Goal: Task Accomplishment & Management: Manage account settings

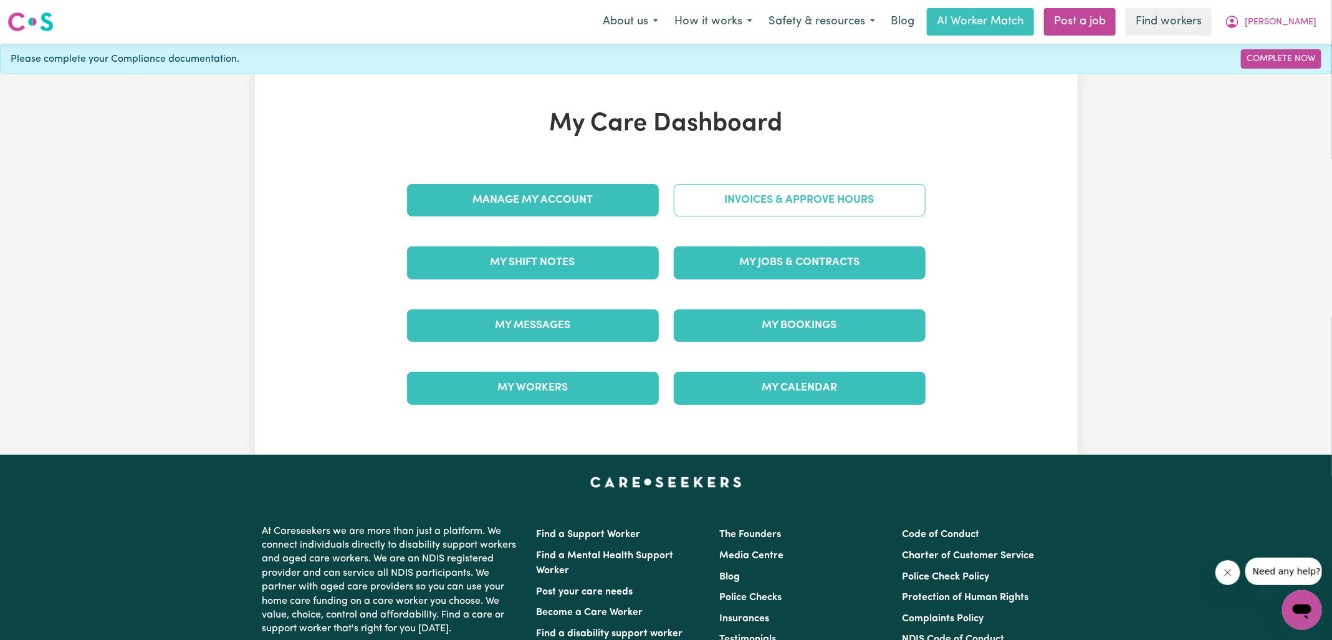
click at [711, 206] on link "Invoices & Approve Hours" at bounding box center [800, 200] width 252 height 32
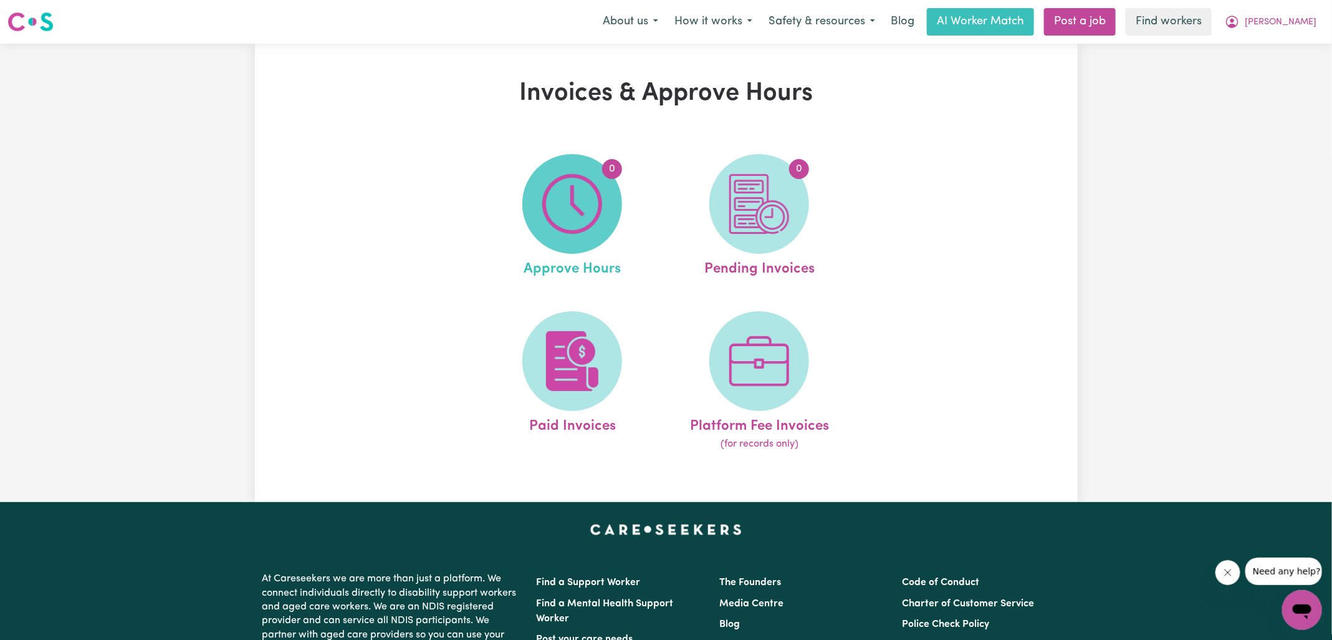
click at [584, 227] on img at bounding box center [572, 204] width 60 height 60
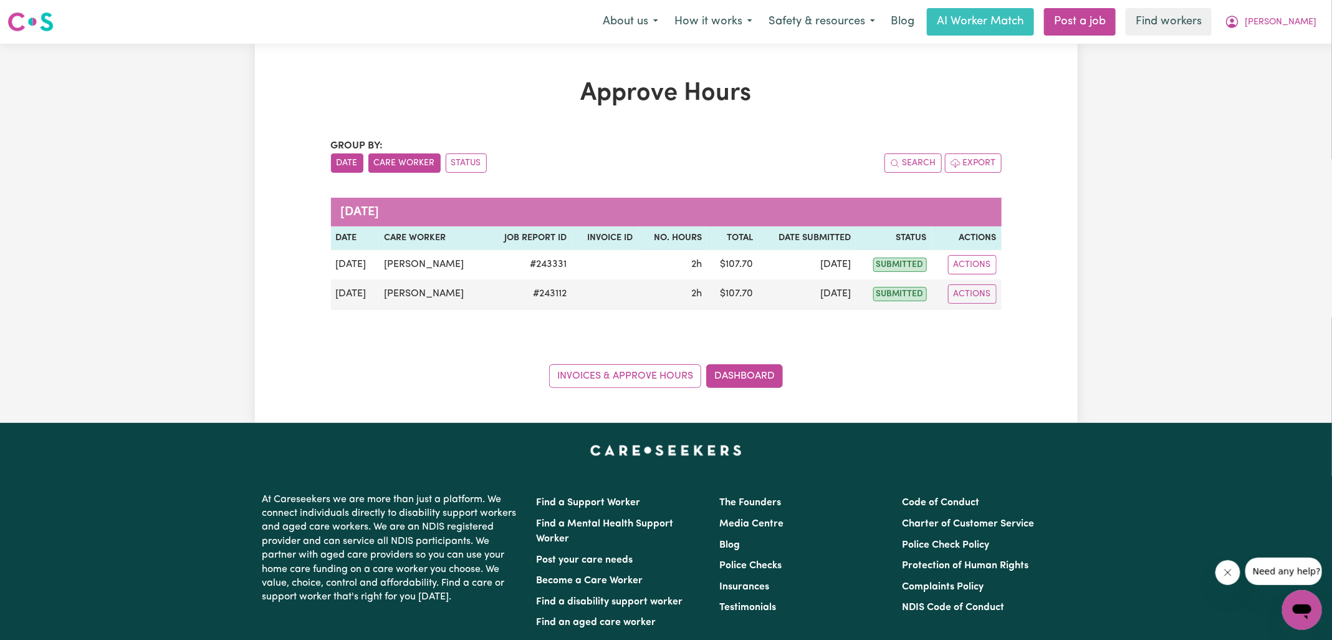
click at [396, 170] on button "Care Worker" at bounding box center [404, 162] width 72 height 19
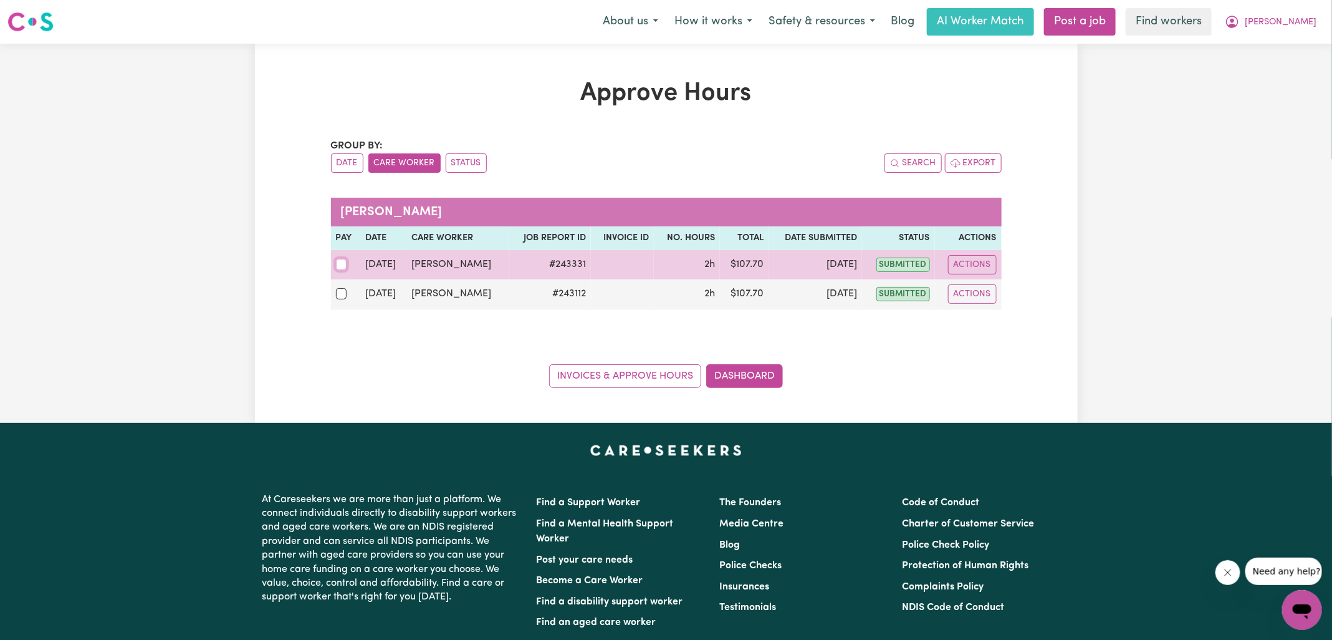
click at [345, 262] on input "checkbox" at bounding box center [341, 264] width 11 height 11
checkbox input "true"
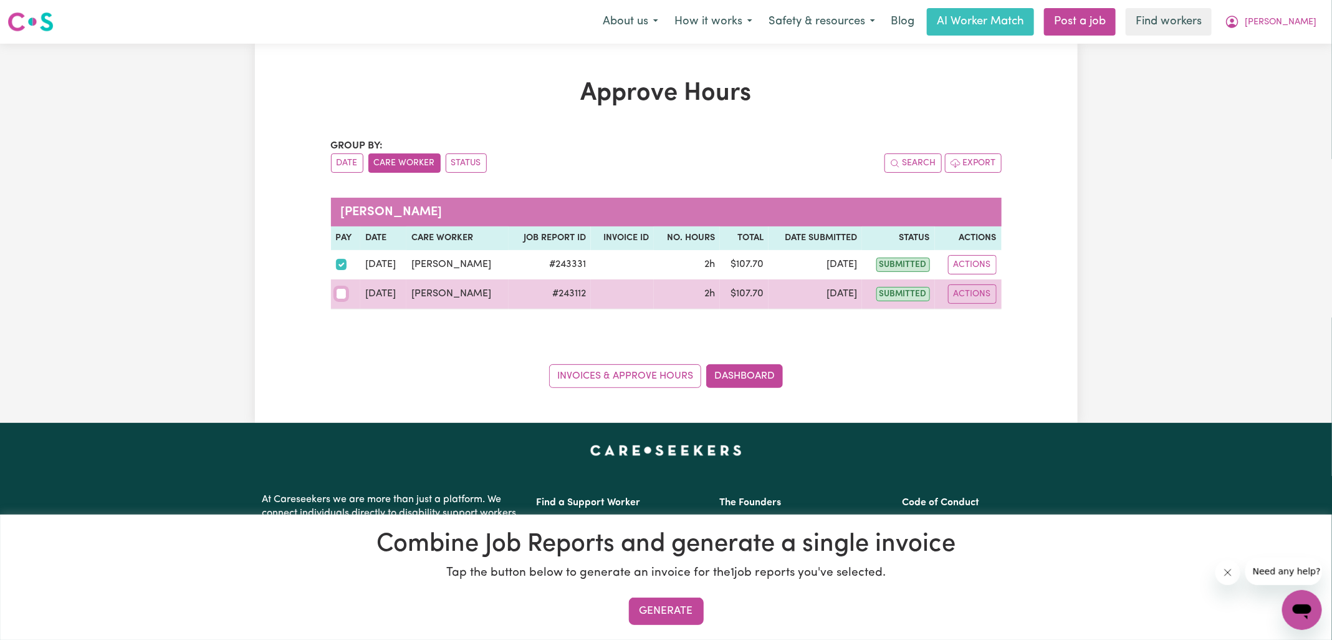
click at [344, 291] on input "checkbox" at bounding box center [341, 293] width 11 height 11
checkbox input "true"
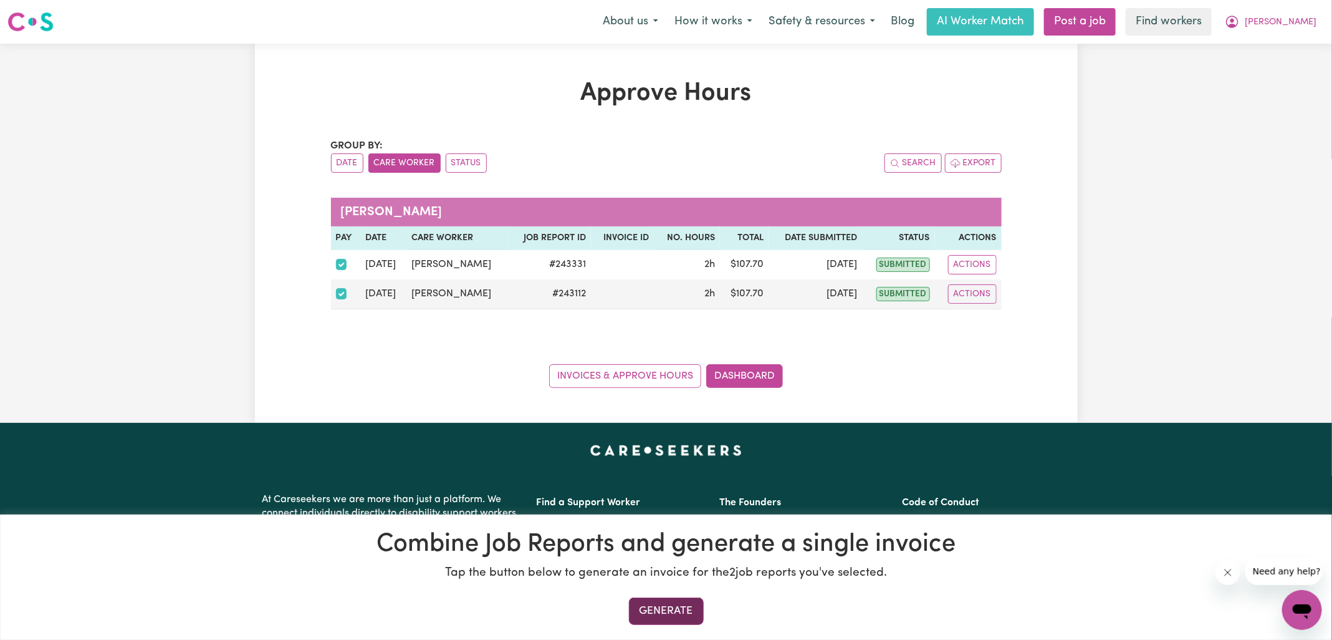
click at [657, 610] on button "Generate" at bounding box center [666, 610] width 75 height 27
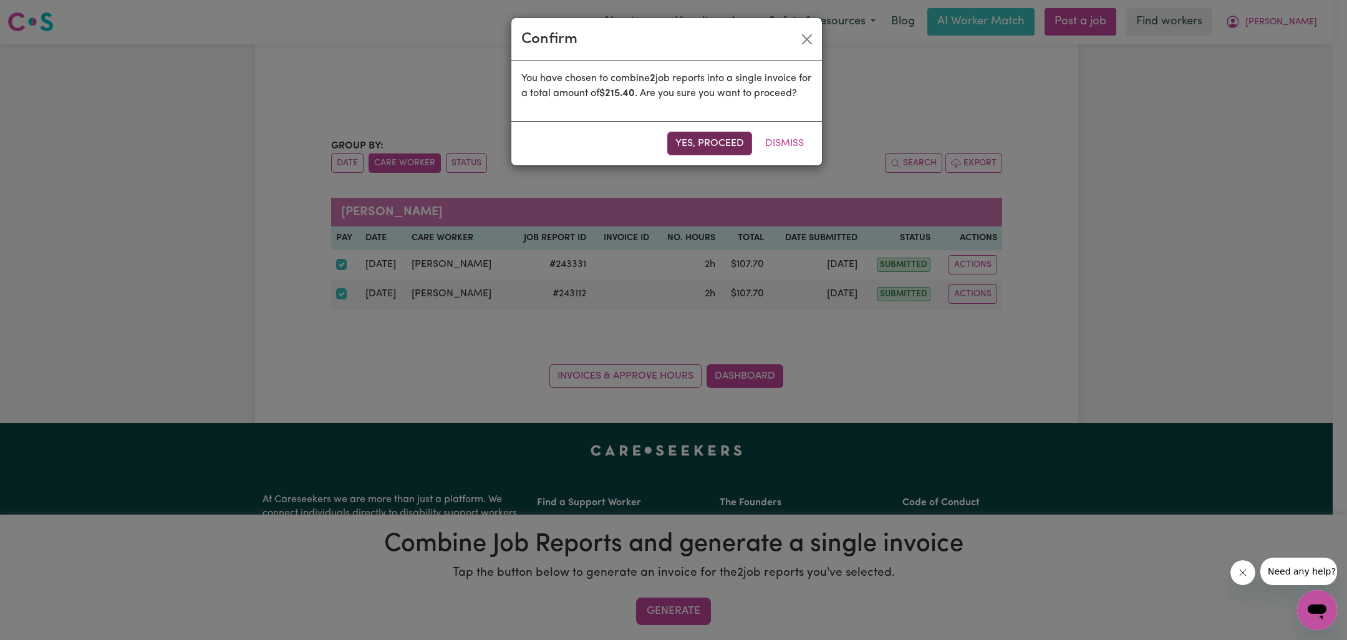
click at [700, 155] on button "Yes, proceed" at bounding box center [709, 144] width 85 height 24
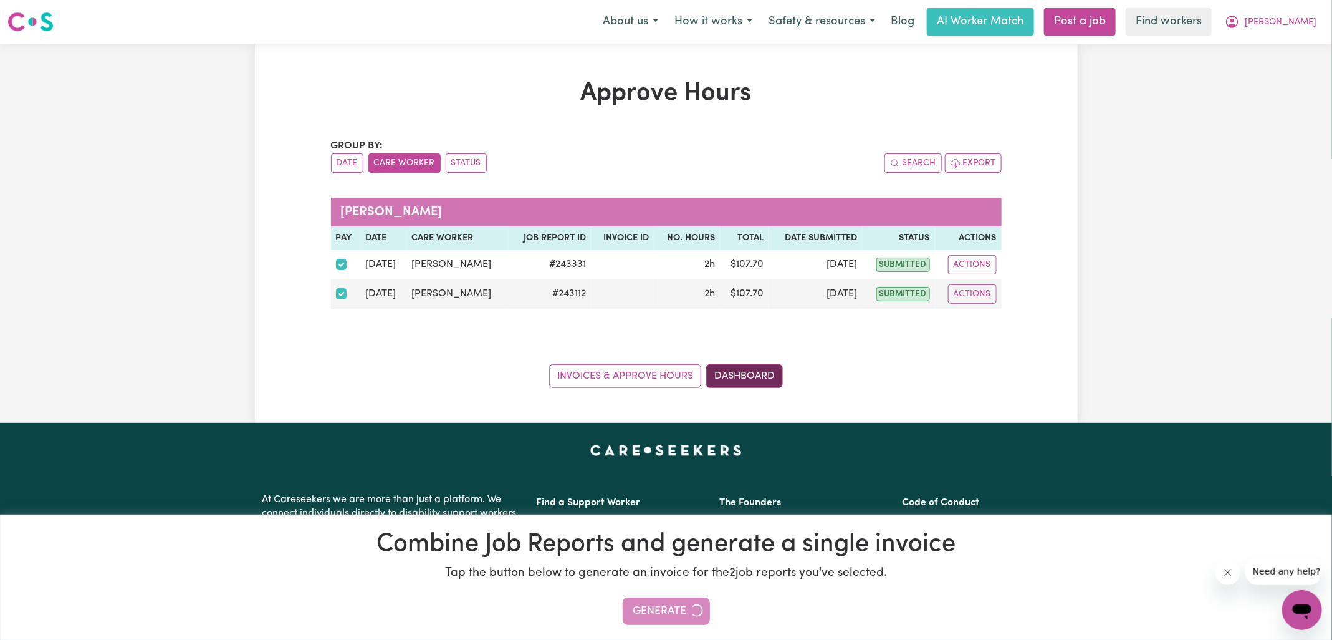
click at [743, 371] on link "Dashboard" at bounding box center [744, 376] width 77 height 24
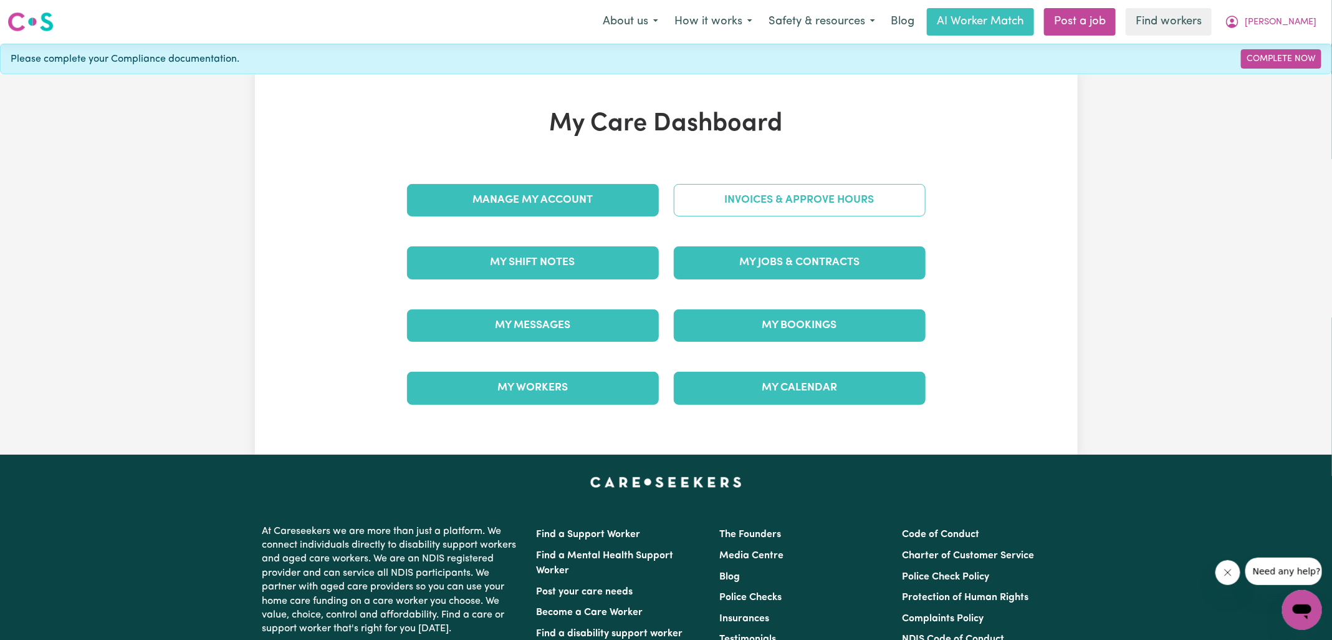
click at [776, 207] on link "Invoices & Approve Hours" at bounding box center [800, 200] width 252 height 32
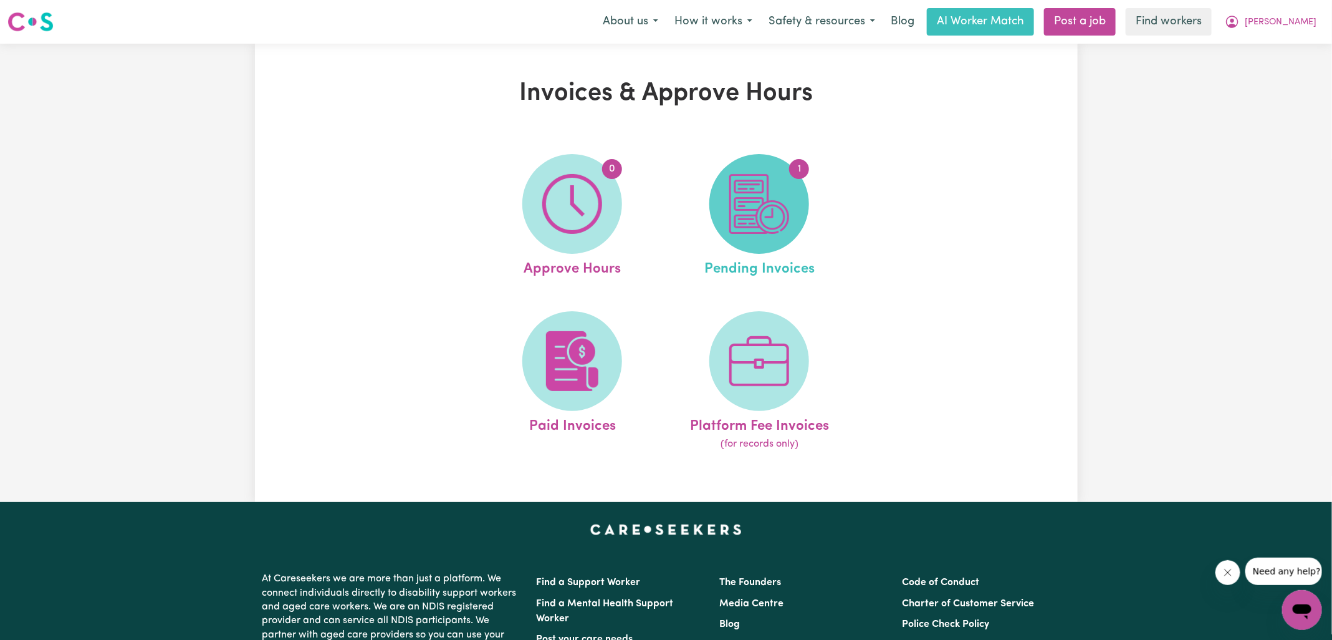
click at [753, 211] on img at bounding box center [760, 204] width 60 height 60
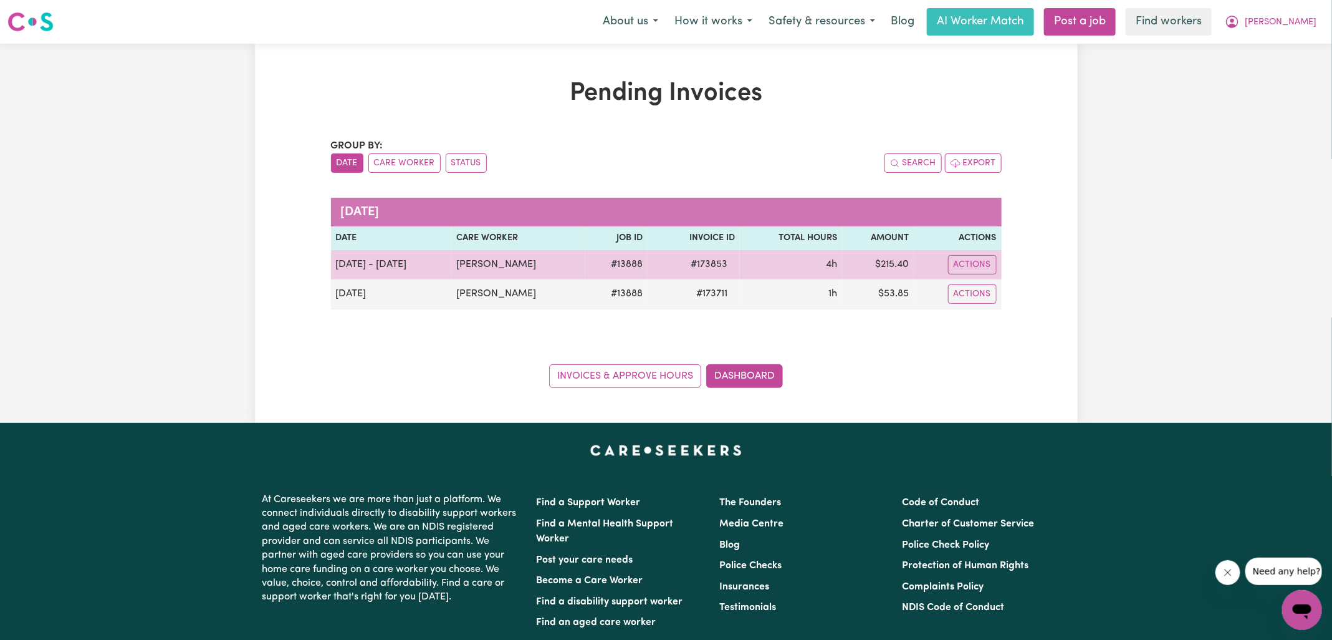
click at [710, 264] on span "# 173853" at bounding box center [709, 264] width 52 height 15
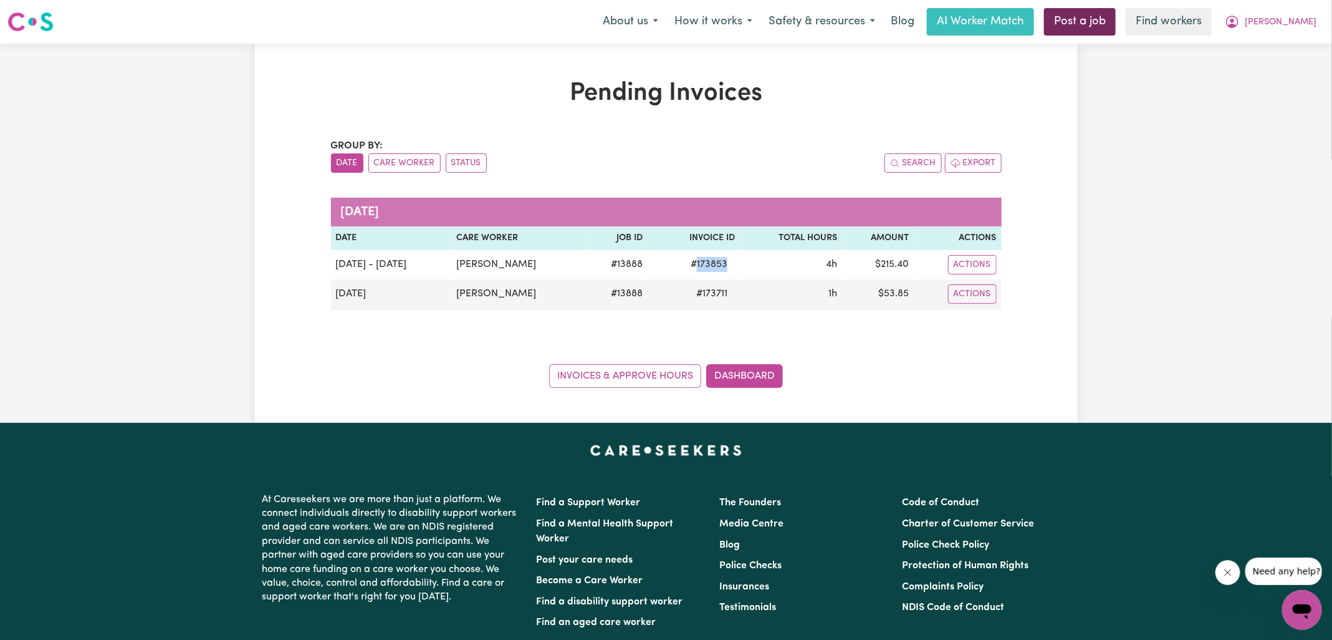
copy span "173853"
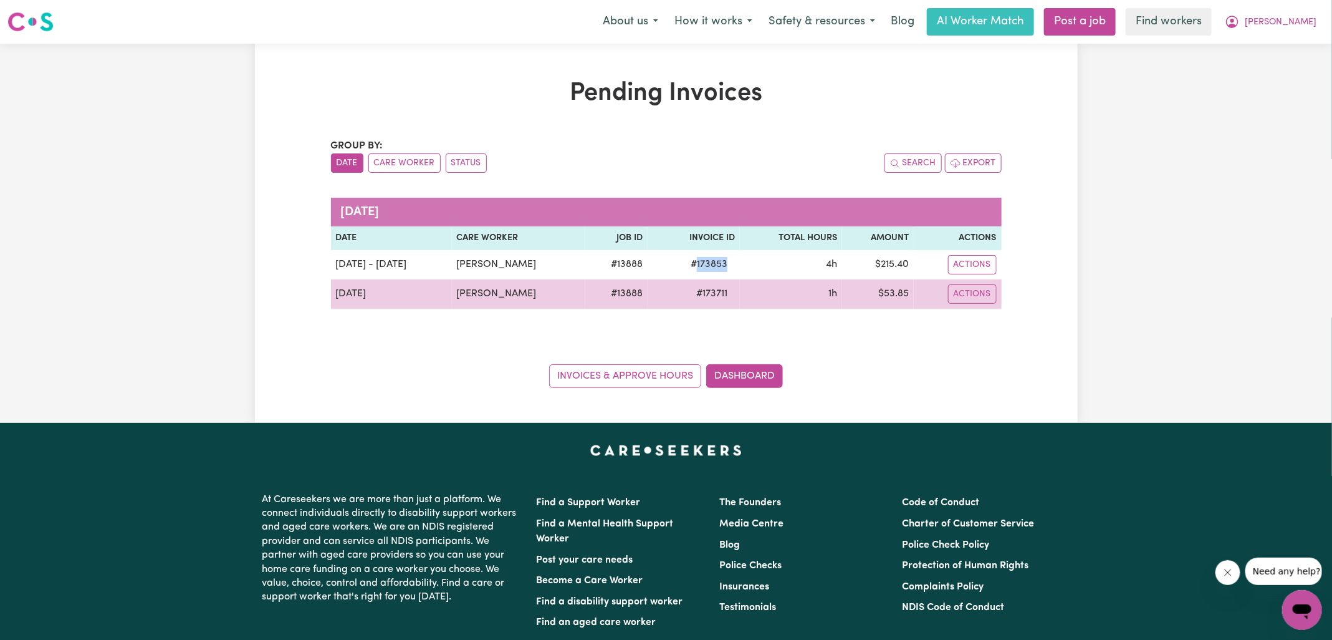
click at [710, 287] on span "# 173711" at bounding box center [712, 293] width 46 height 15
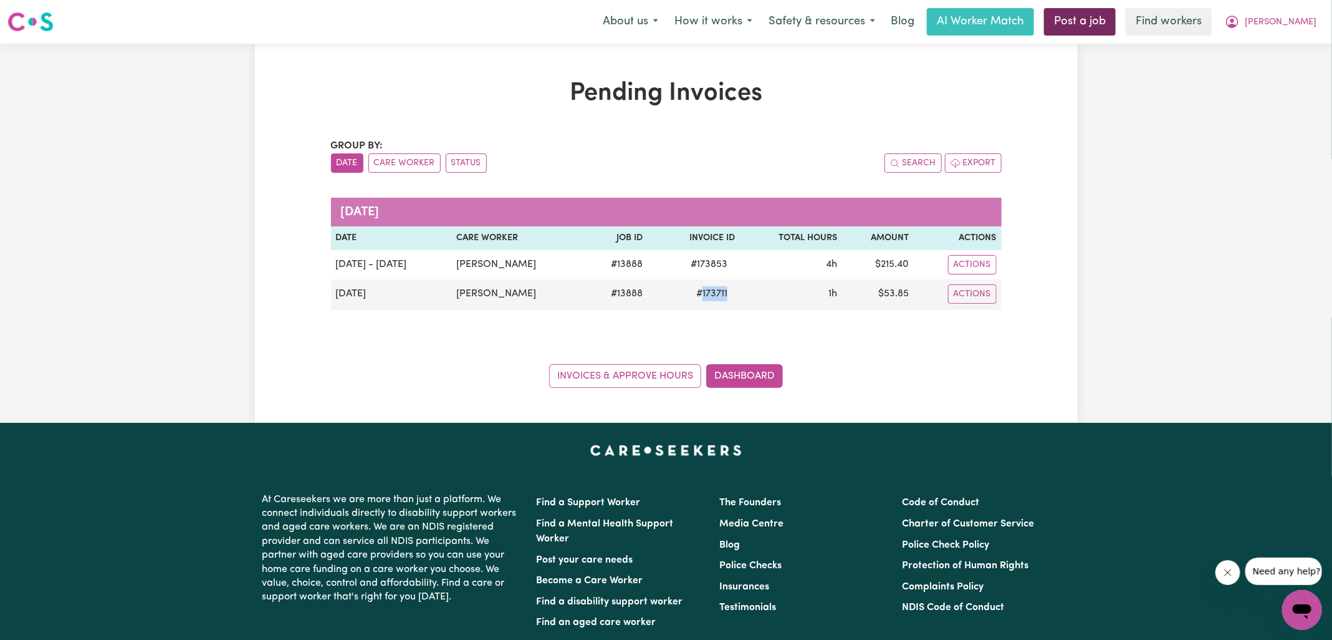
copy span "173711"
click at [1240, 23] on icon "My Account" at bounding box center [1232, 21] width 15 height 15
click at [1266, 74] on link "Logout" at bounding box center [1275, 72] width 99 height 24
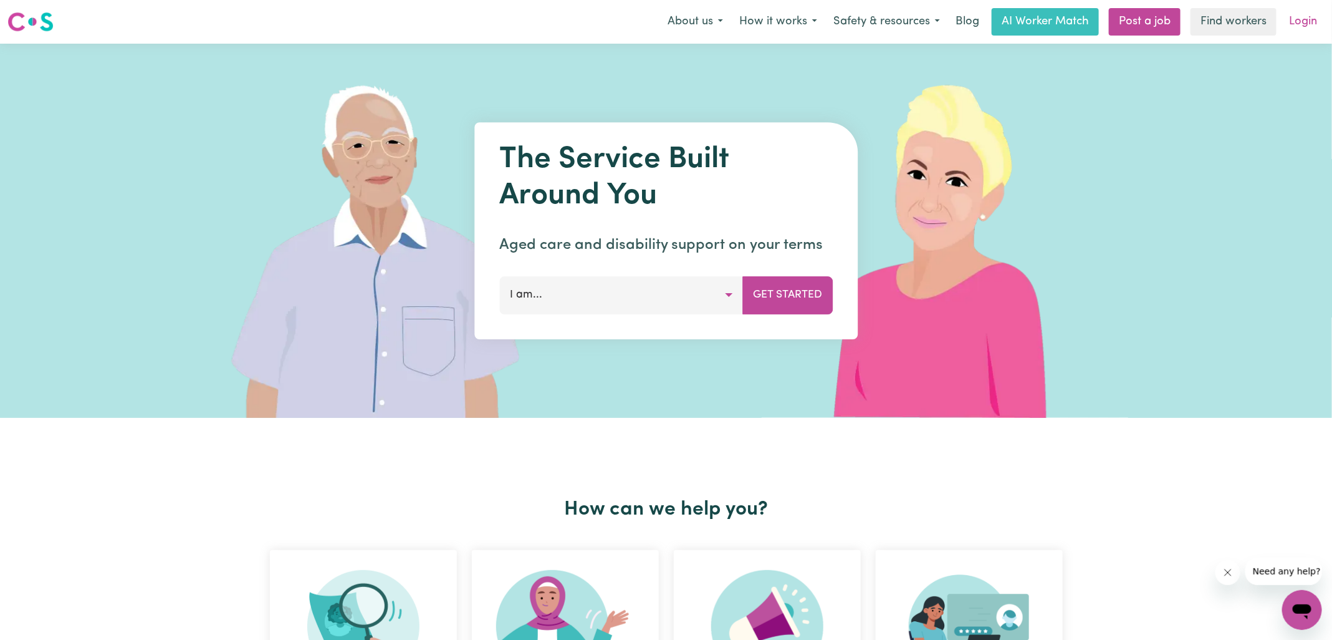
click at [1299, 26] on link "Login" at bounding box center [1303, 21] width 43 height 27
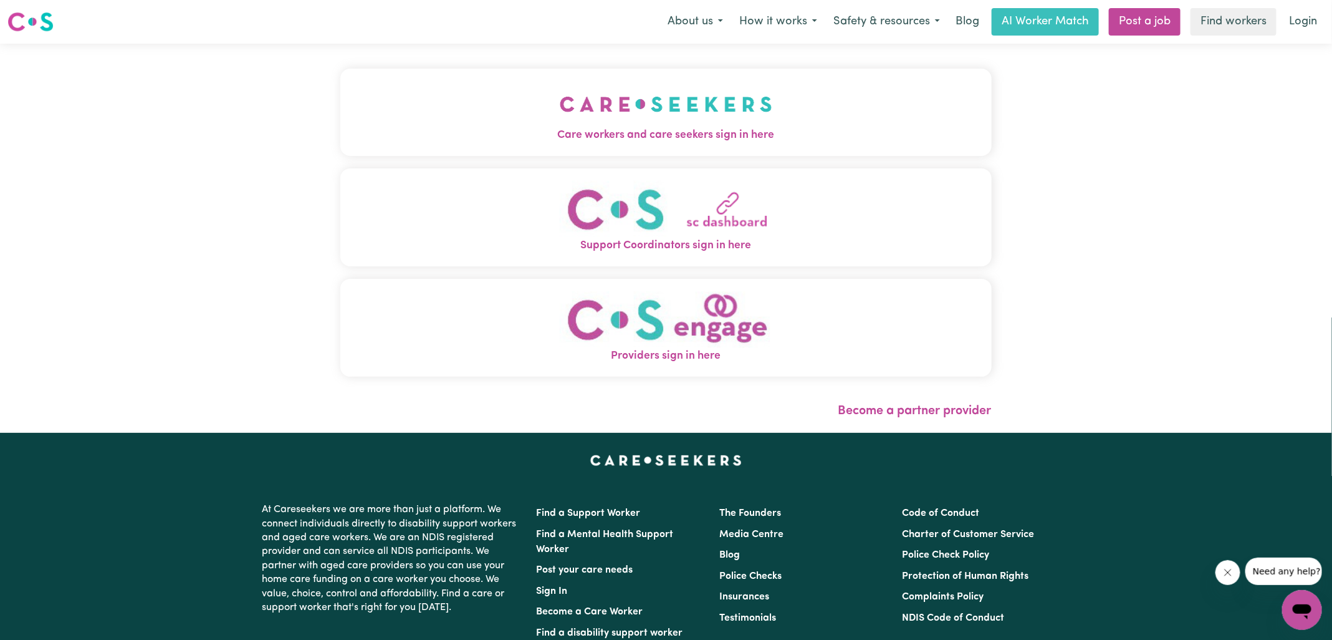
click at [475, 119] on button "Care workers and care seekers sign in here" at bounding box center [666, 112] width 652 height 87
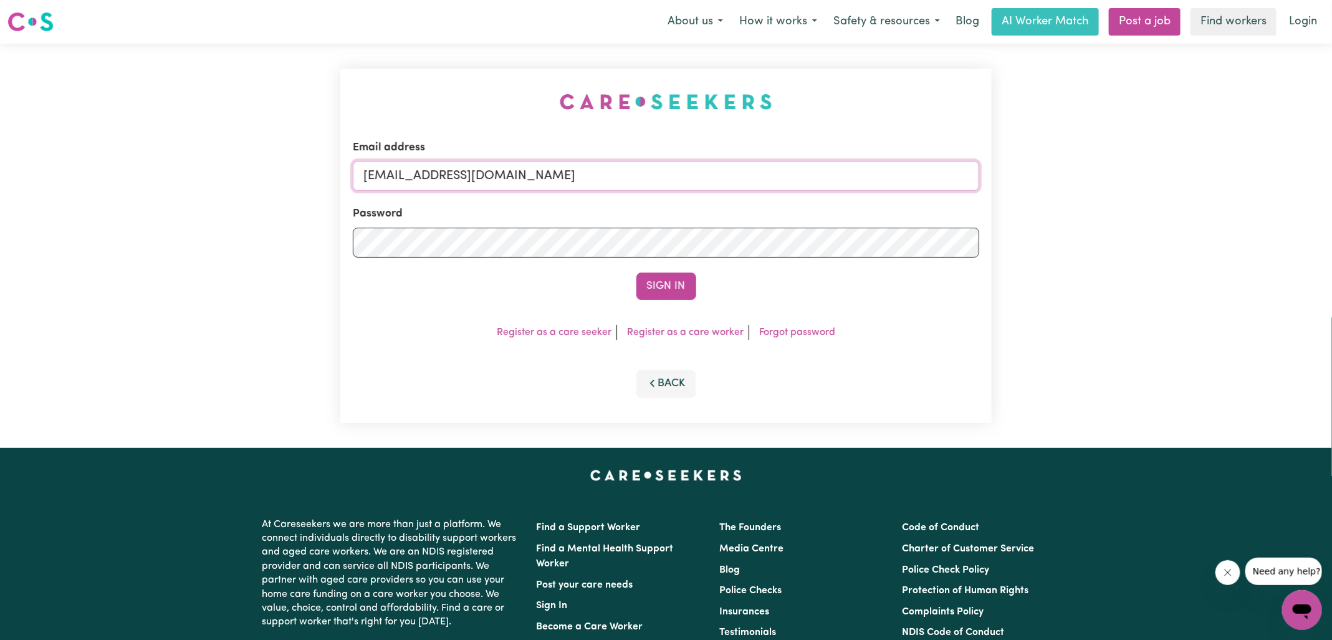
drag, startPoint x: 426, startPoint y: 178, endPoint x: 1092, endPoint y: 285, distance: 674.5
click at [1091, 285] on div "Email address [EMAIL_ADDRESS][DOMAIN_NAME] Password Sign In Register as a care …" at bounding box center [666, 246] width 1332 height 404
type input "[EMAIL_ADDRESS][DOMAIN_NAME]"
click at [637, 272] on button "Sign In" at bounding box center [667, 285] width 60 height 27
